Goal: Task Accomplishment & Management: Manage account settings

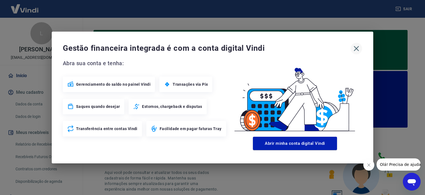
click at [357, 48] on icon "button" at bounding box center [356, 48] width 9 height 9
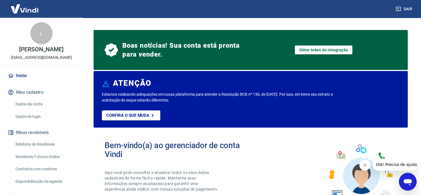
drag, startPoint x: 78, startPoint y: 87, endPoint x: 78, endPoint y: 95, distance: 7.8
click at [78, 95] on div "Início Meu cadastro Dados da conta Dados de login Meus recebíveis Relatório de …" at bounding box center [41, 144] width 83 height 150
click at [31, 110] on link "Dados da conta" at bounding box center [44, 103] width 63 height 11
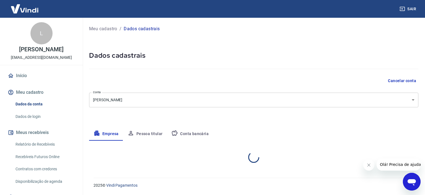
select select "SP"
select select "business"
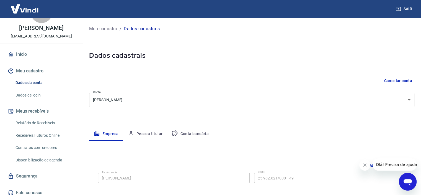
scroll to position [22, 0]
click at [146, 137] on button "Pessoa titular" at bounding box center [145, 133] width 44 height 13
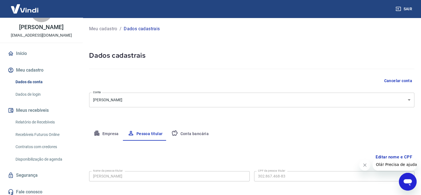
click at [147, 147] on div "Editar nome e CPF Nome da pessoa titular Leila Cristina Torres da Silva Nome da…" at bounding box center [251, 165] width 325 height 51
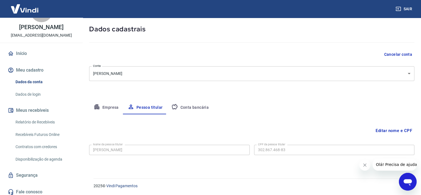
scroll to position [27, 0]
click at [179, 106] on button "Conta bancária" at bounding box center [190, 106] width 46 height 13
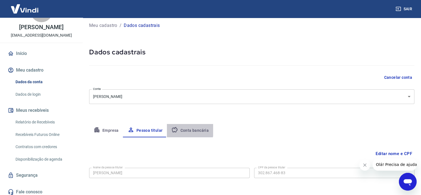
select select "1"
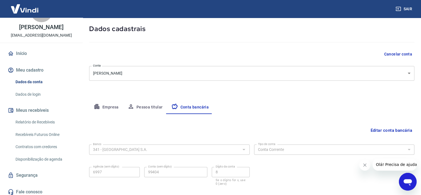
click at [183, 127] on div "Editar conta bancária" at bounding box center [251, 130] width 325 height 11
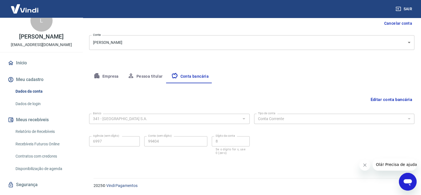
scroll to position [0, 0]
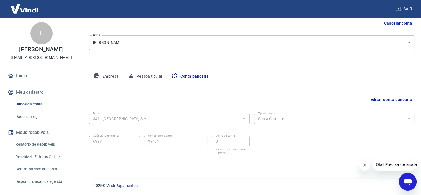
click at [411, 9] on button "Sair" at bounding box center [404, 9] width 20 height 10
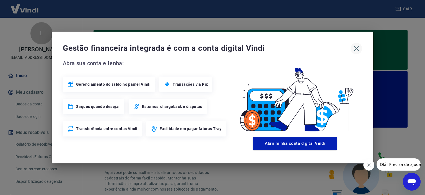
click at [357, 50] on icon "button" at bounding box center [356, 48] width 9 height 9
